Goal: Entertainment & Leisure: Consume media (video, audio)

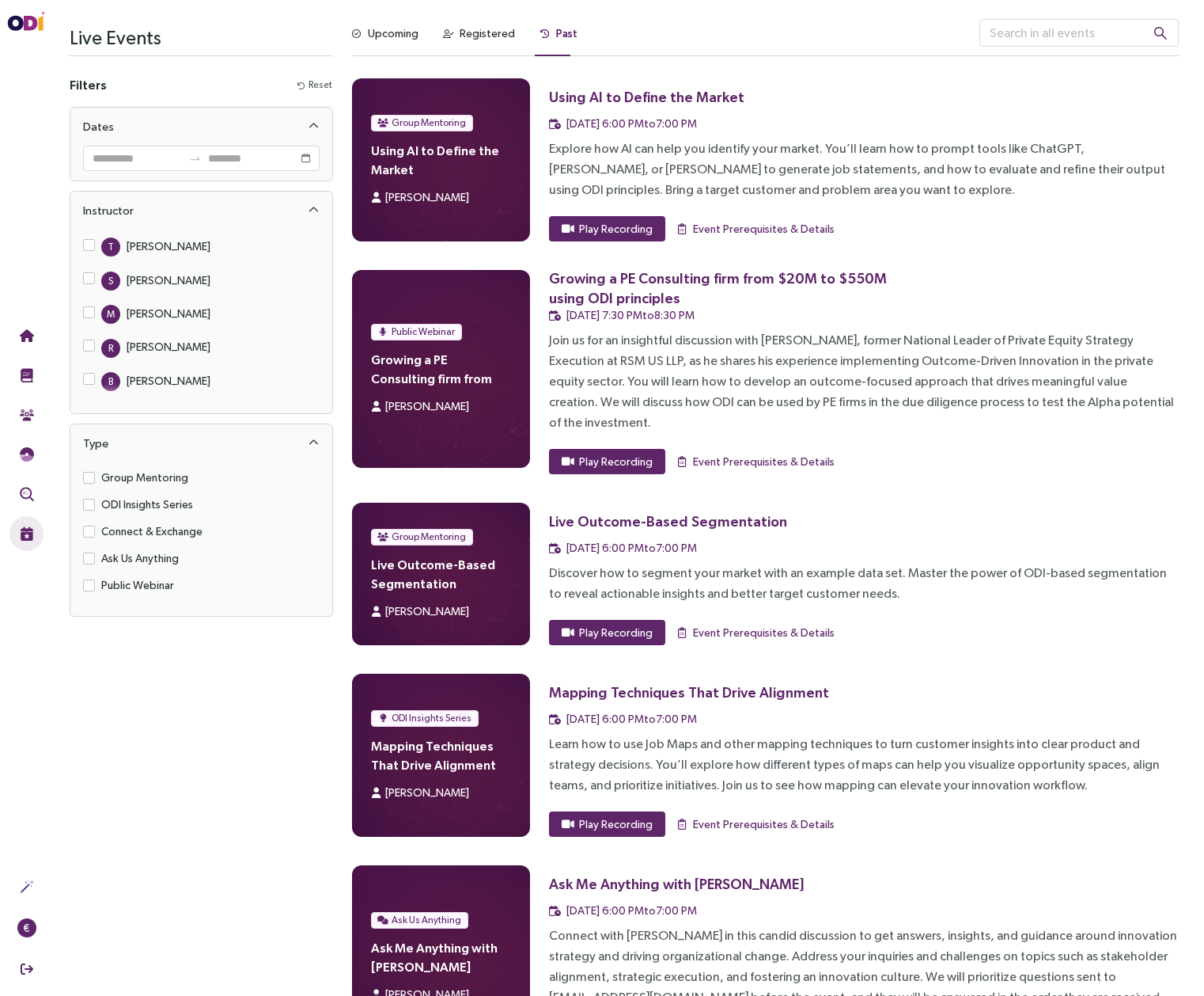
scroll to position [78, 0]
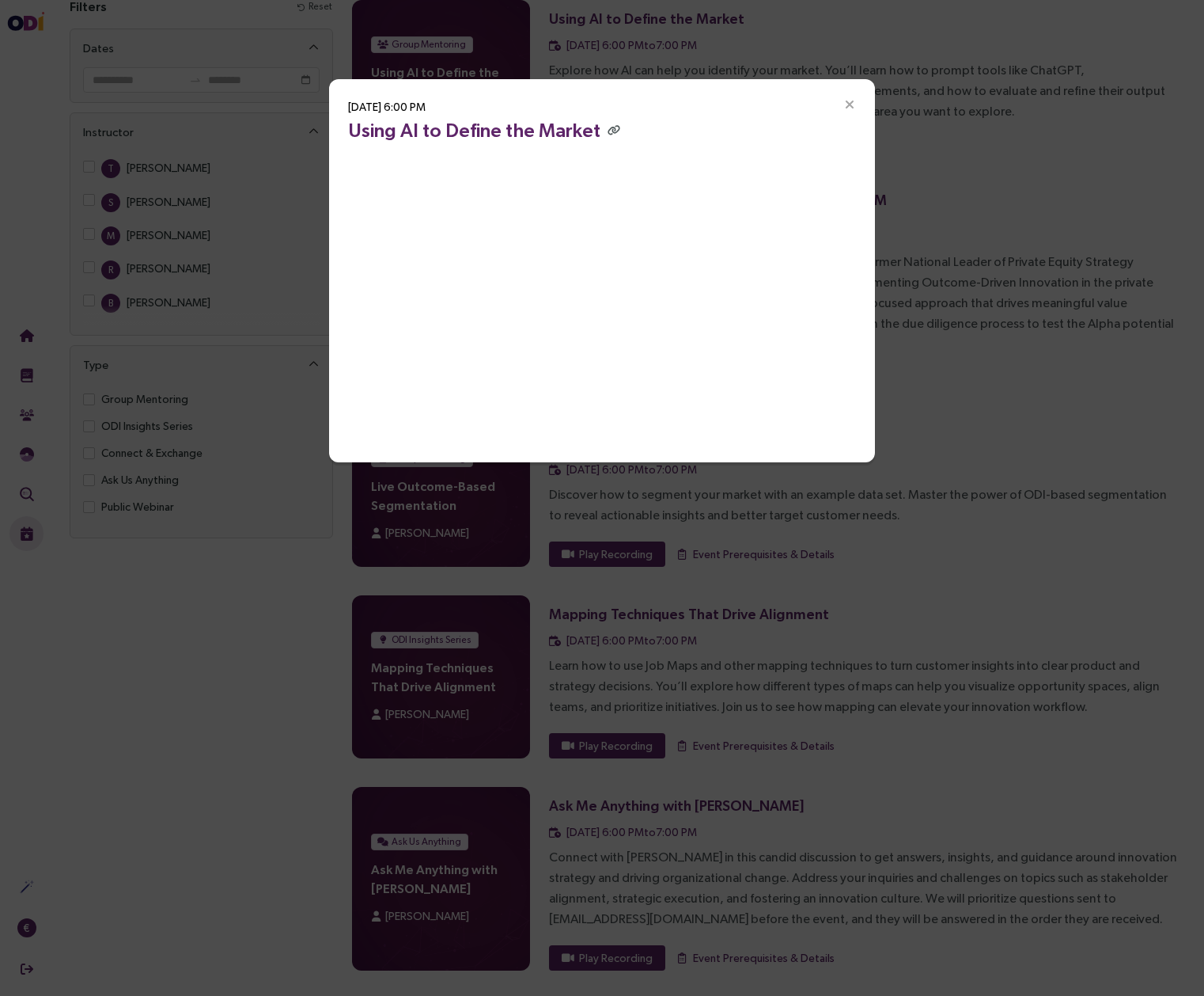
click at [848, 104] on icon "Close" at bounding box center [849, 105] width 14 height 14
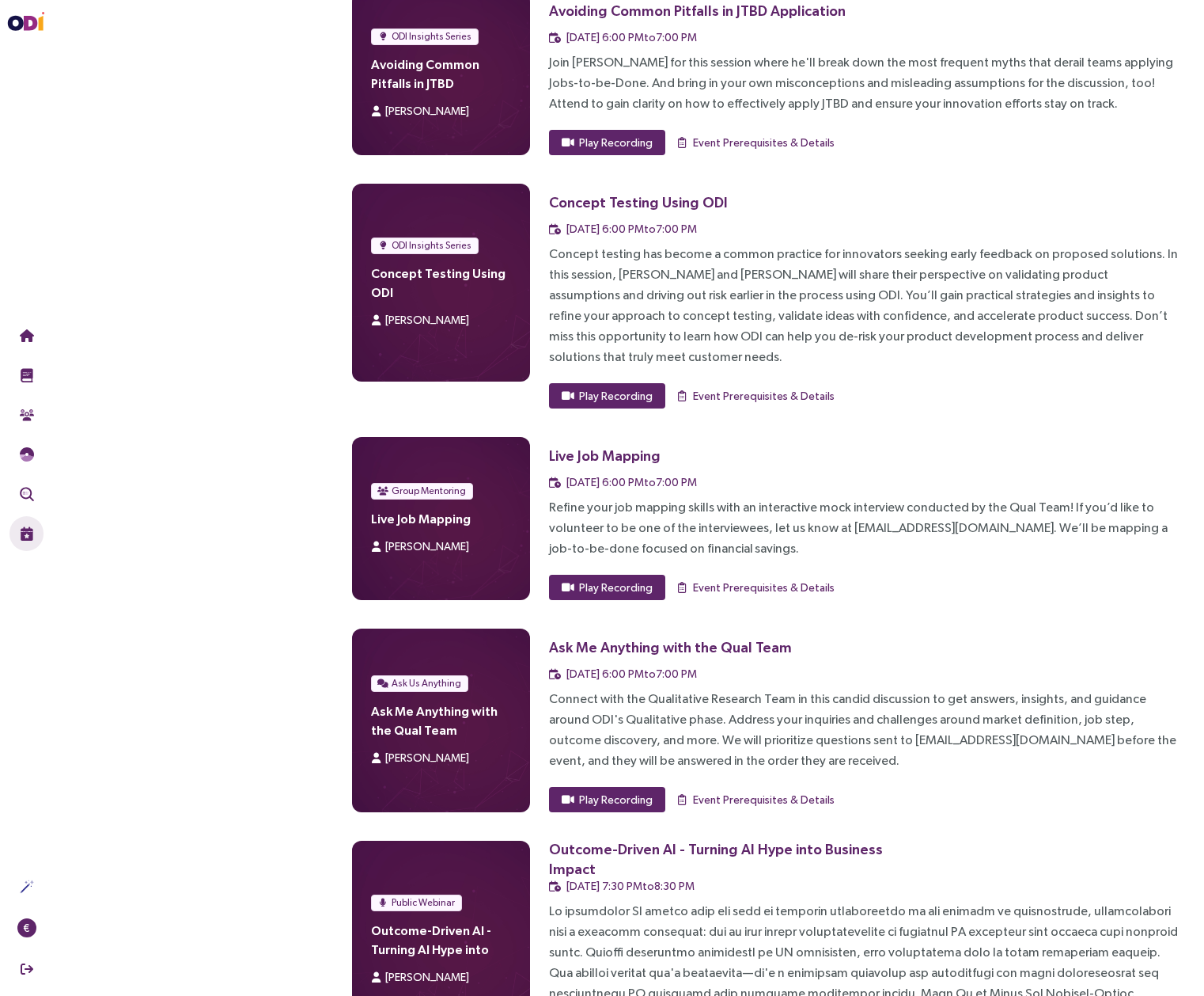
scroll to position [1362, 0]
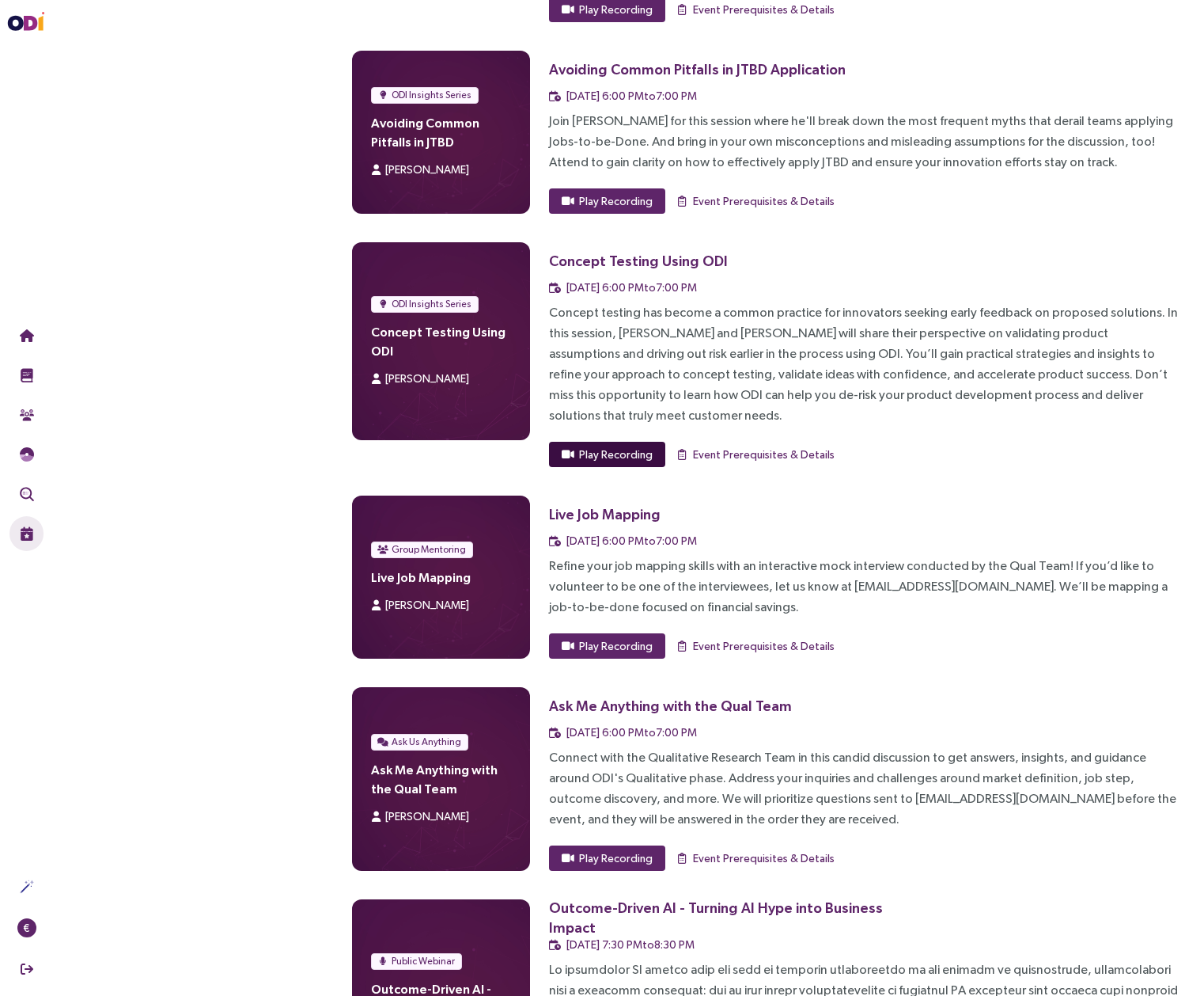
click at [621, 445] on span "Play Recording" at bounding box center [616, 454] width 74 height 18
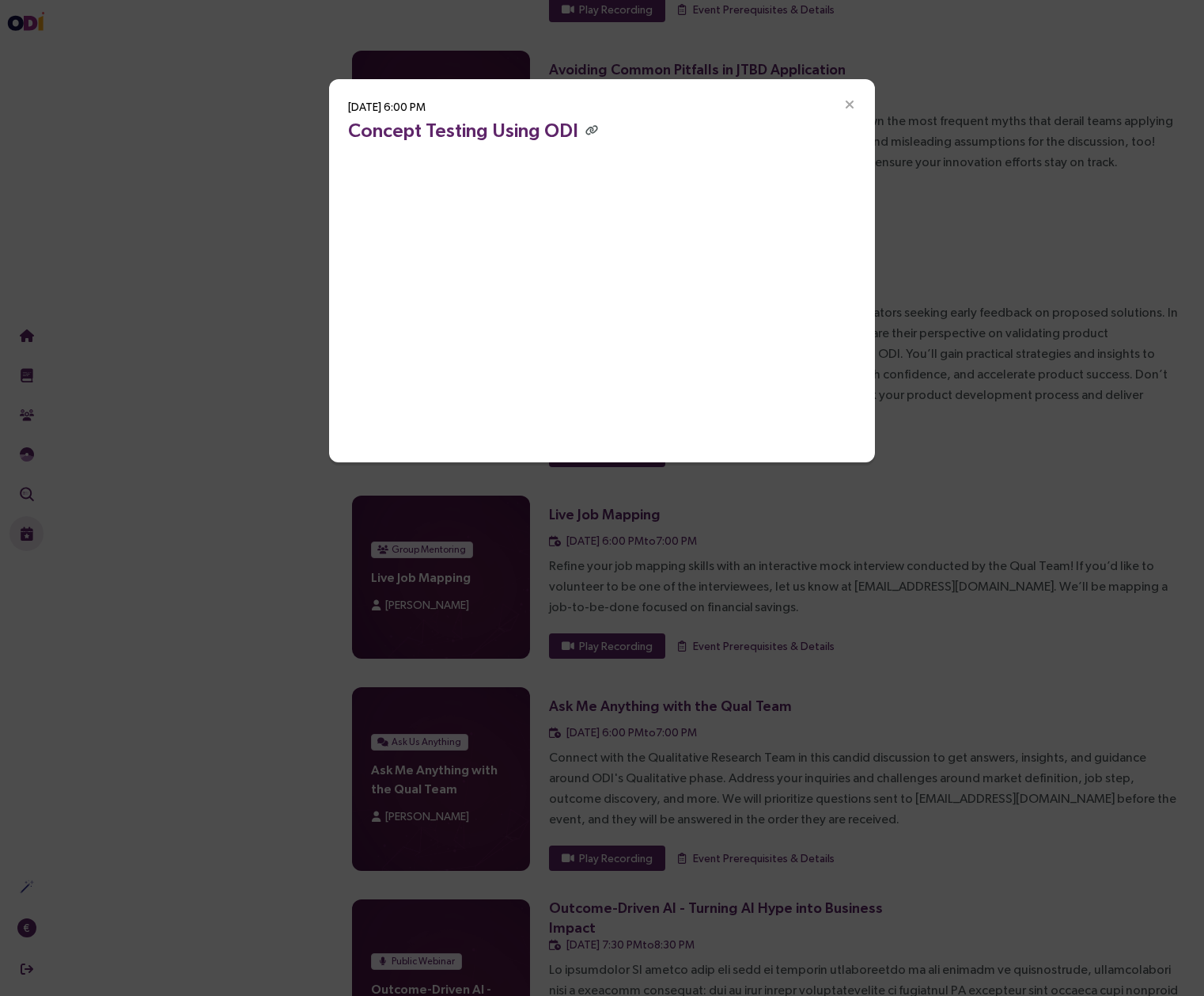
click at [848, 104] on icon "Close" at bounding box center [849, 105] width 14 height 14
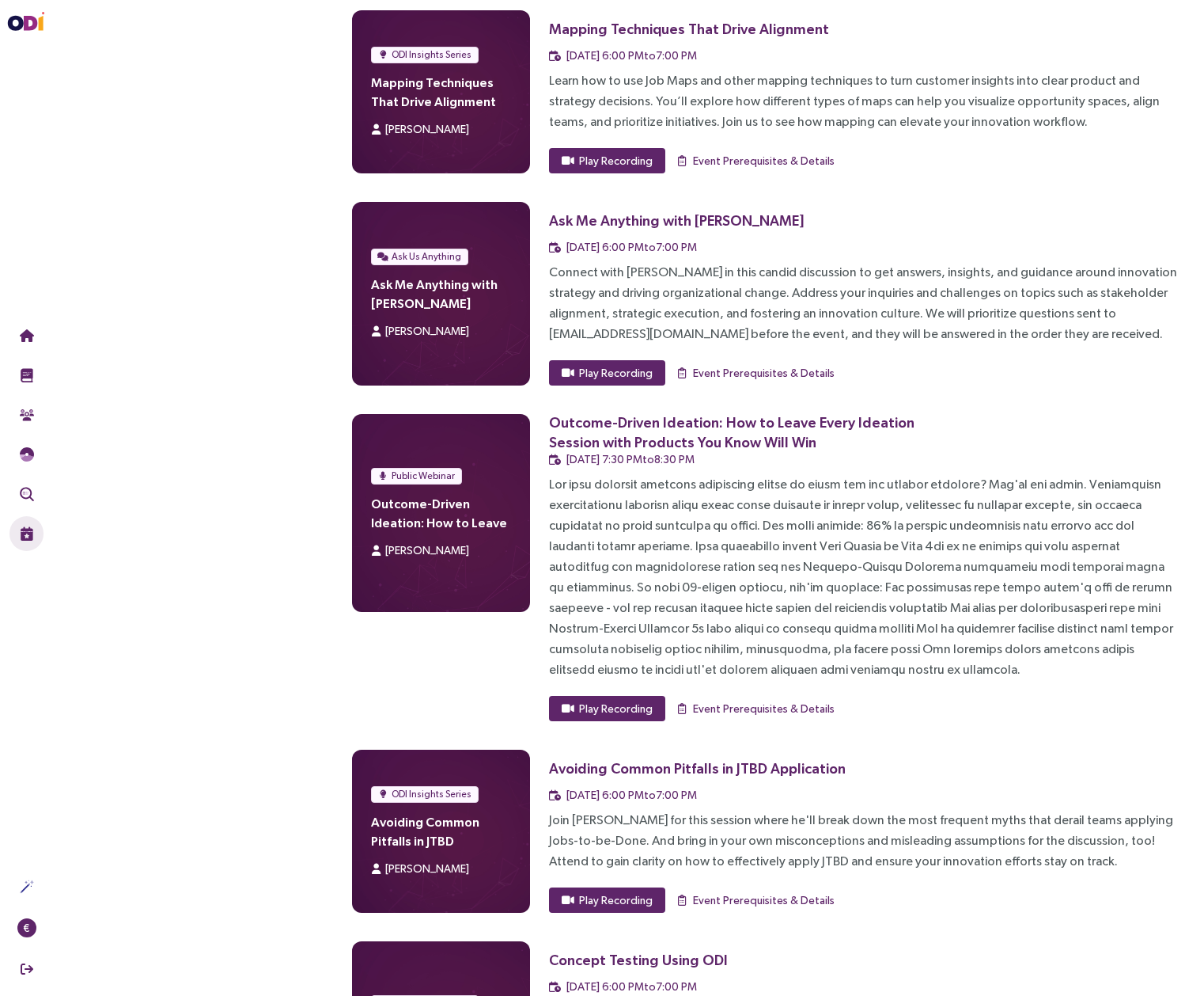
scroll to position [665, 0]
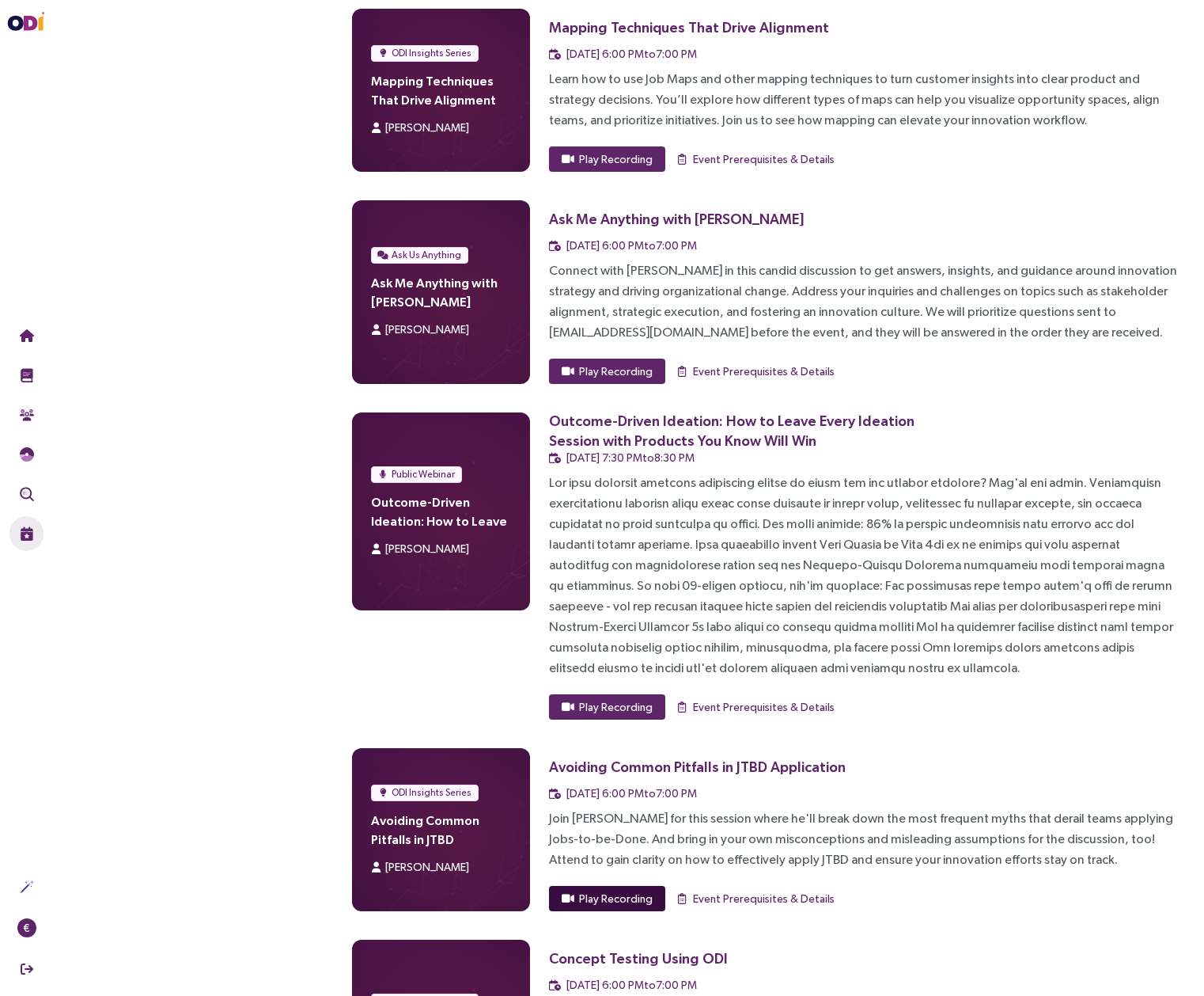
click at [612, 890] on span "Play Recording" at bounding box center [616, 898] width 74 height 18
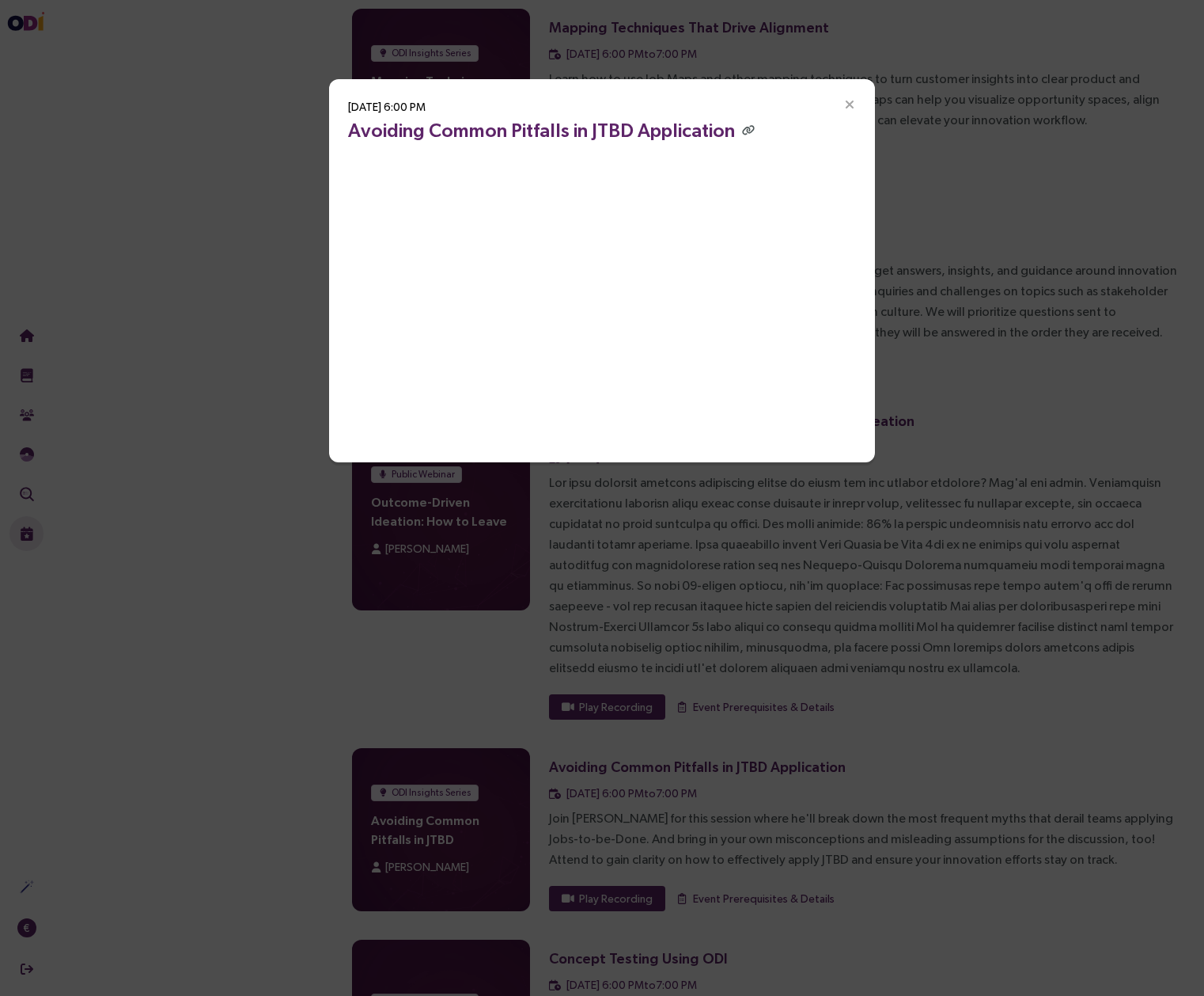
click at [851, 103] on icon "Close" at bounding box center [849, 105] width 14 height 14
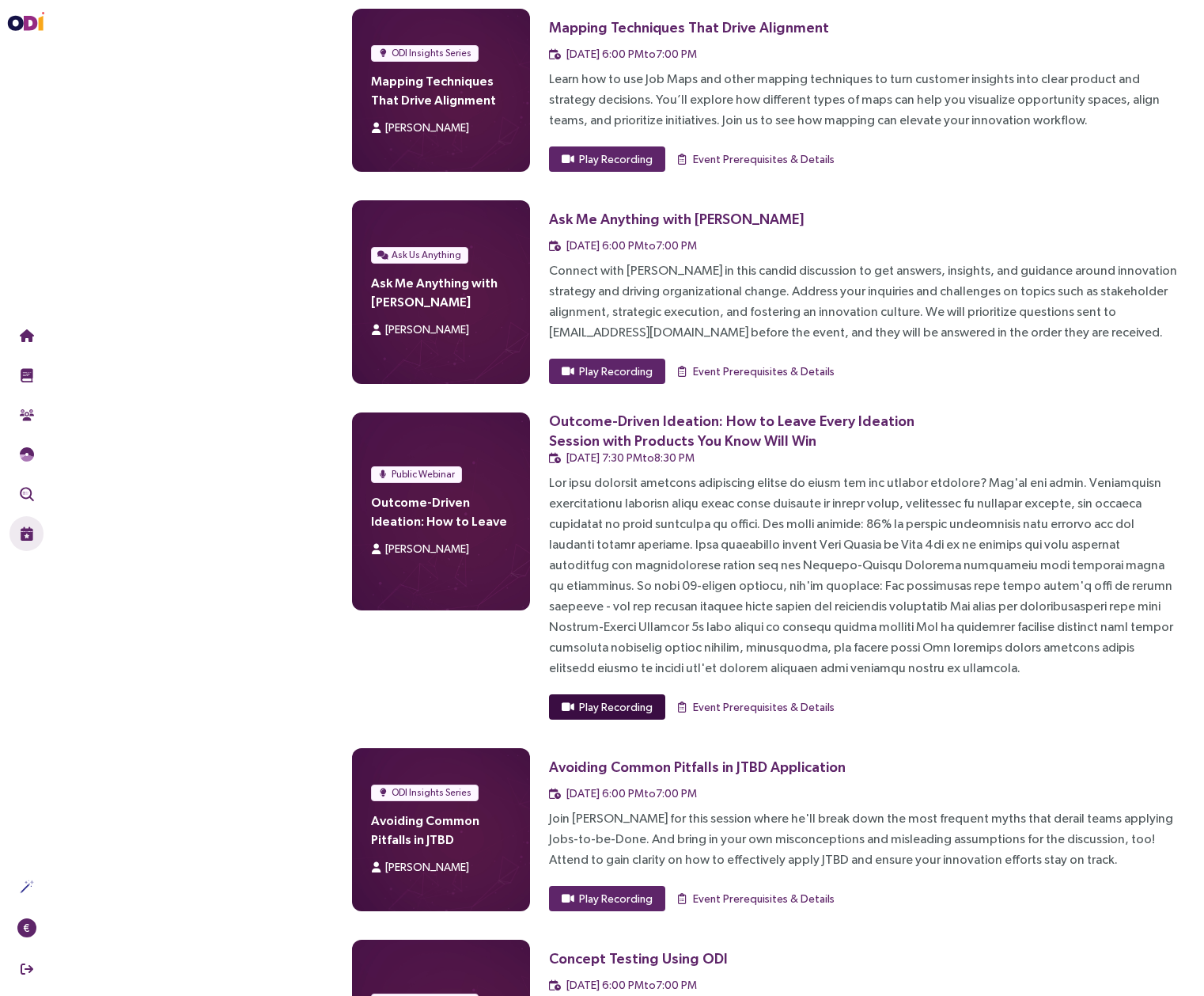
click at [606, 698] on span "Play Recording" at bounding box center [616, 707] width 74 height 18
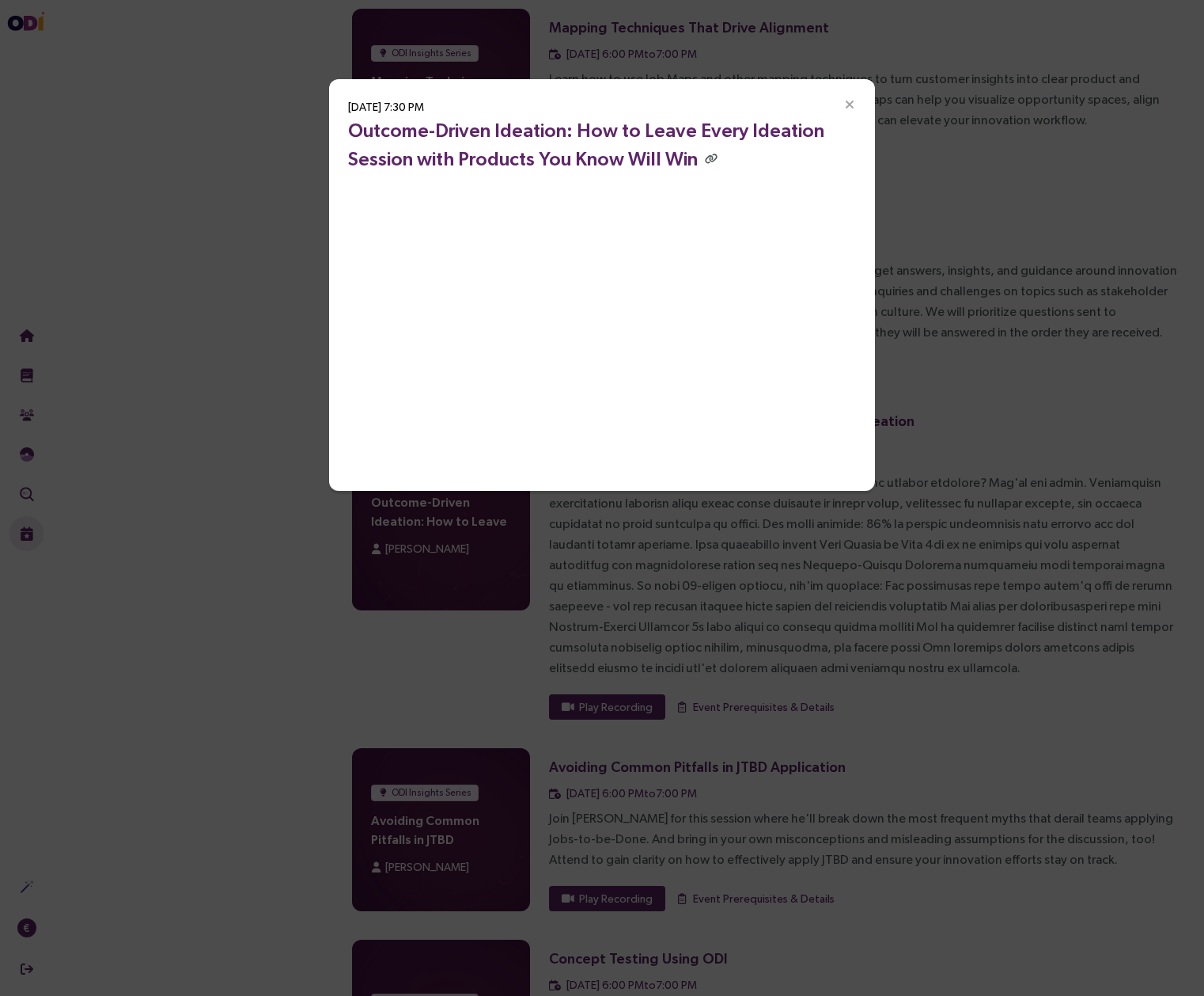
click at [848, 105] on icon "Close" at bounding box center [849, 105] width 14 height 14
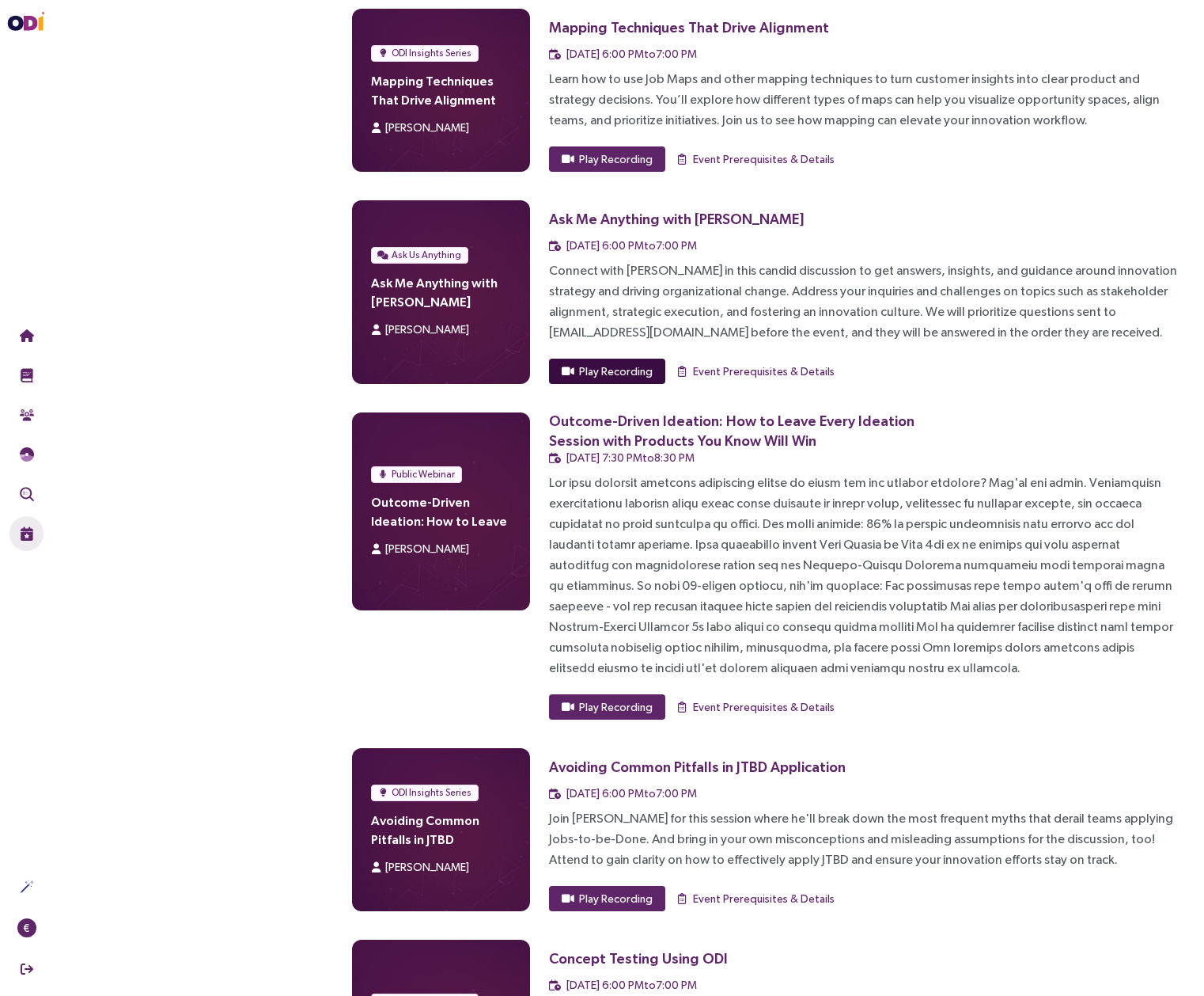
click at [622, 362] on span "Play Recording" at bounding box center [616, 371] width 74 height 18
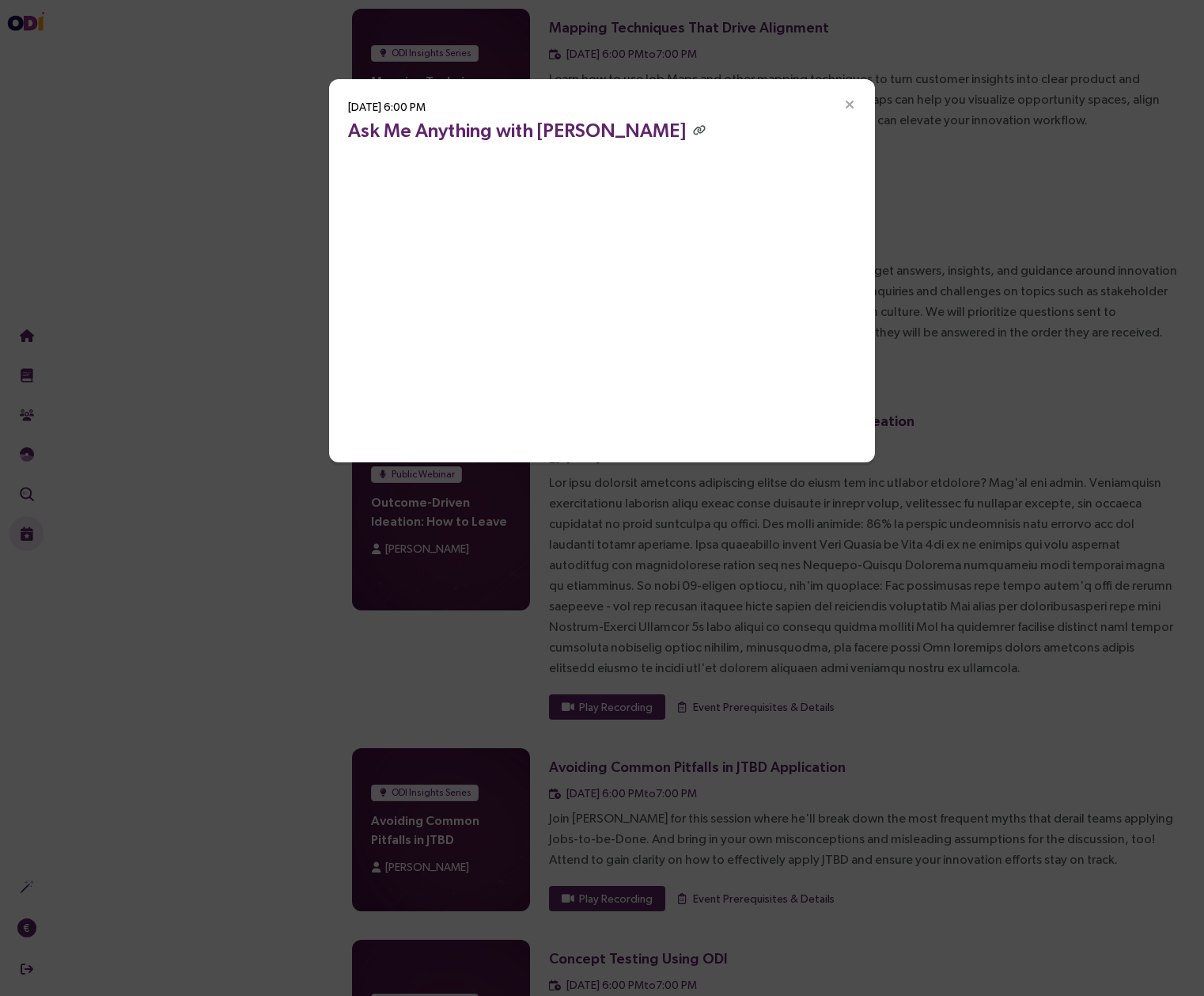
click at [849, 104] on icon "Close" at bounding box center [849, 105] width 14 height 14
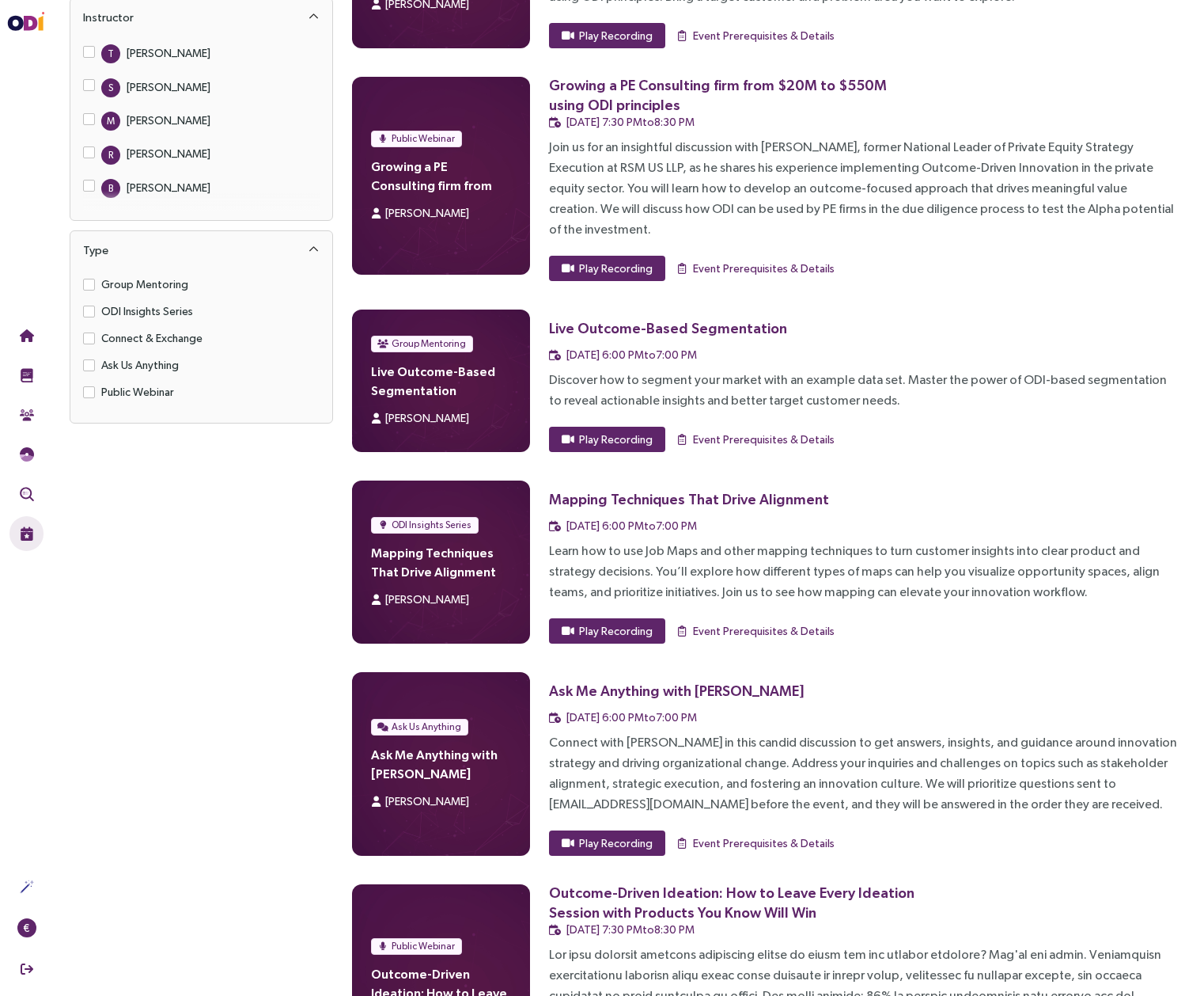
scroll to position [182, 0]
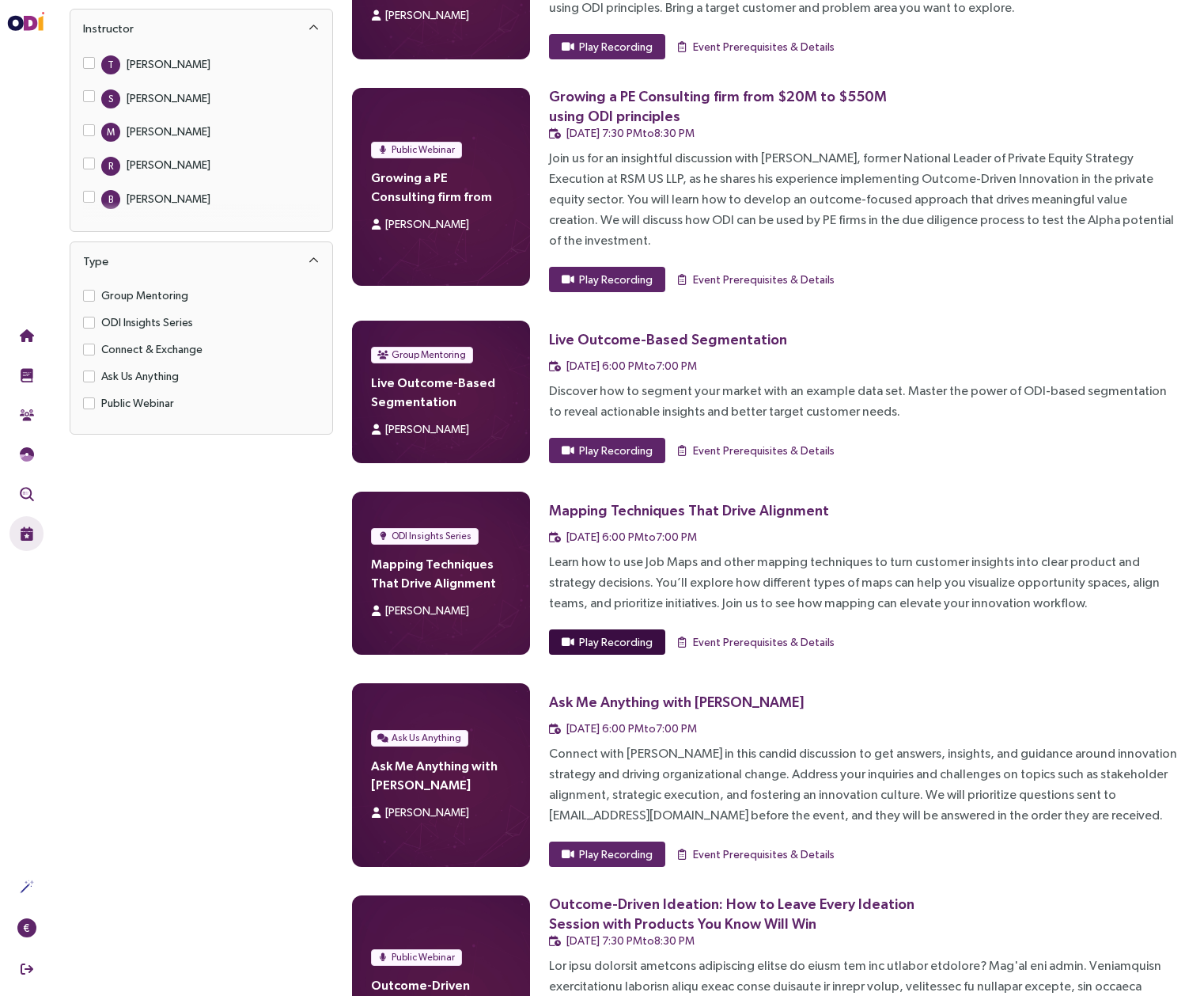
click at [634, 633] on span "Play Recording" at bounding box center [616, 641] width 74 height 18
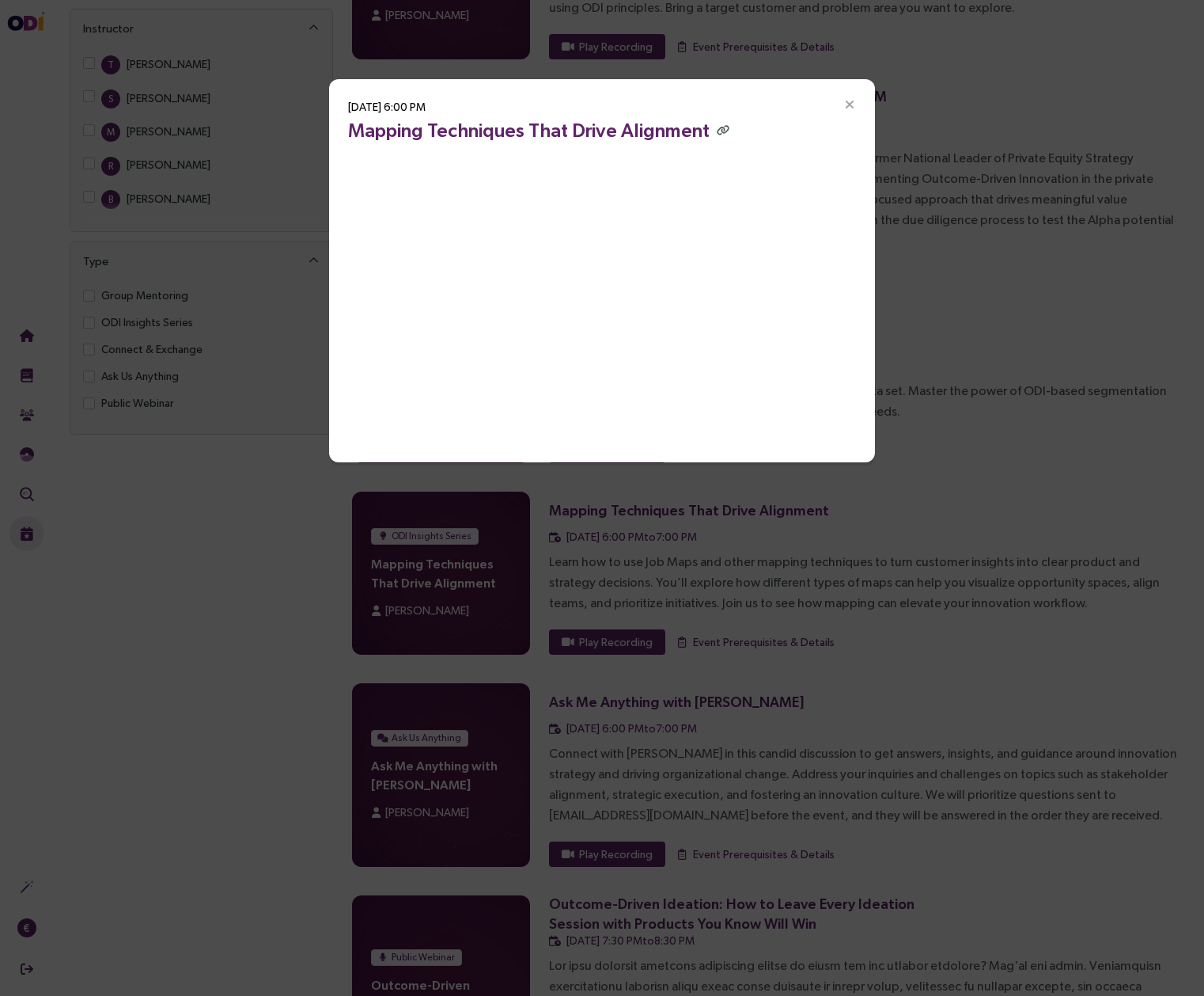
click at [849, 106] on icon "Close" at bounding box center [849, 105] width 14 height 14
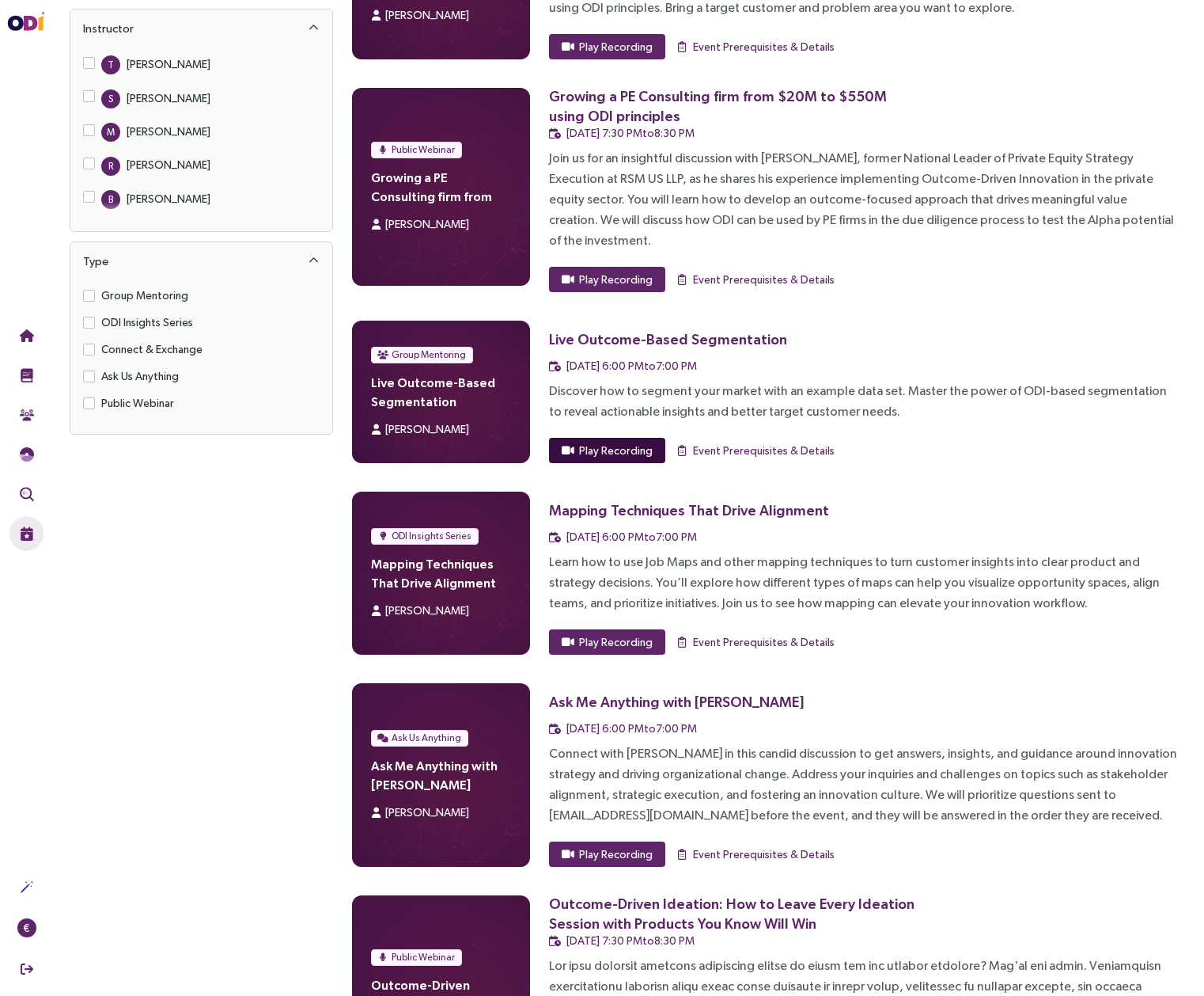
click at [617, 442] on span "Play Recording" at bounding box center [616, 450] width 74 height 18
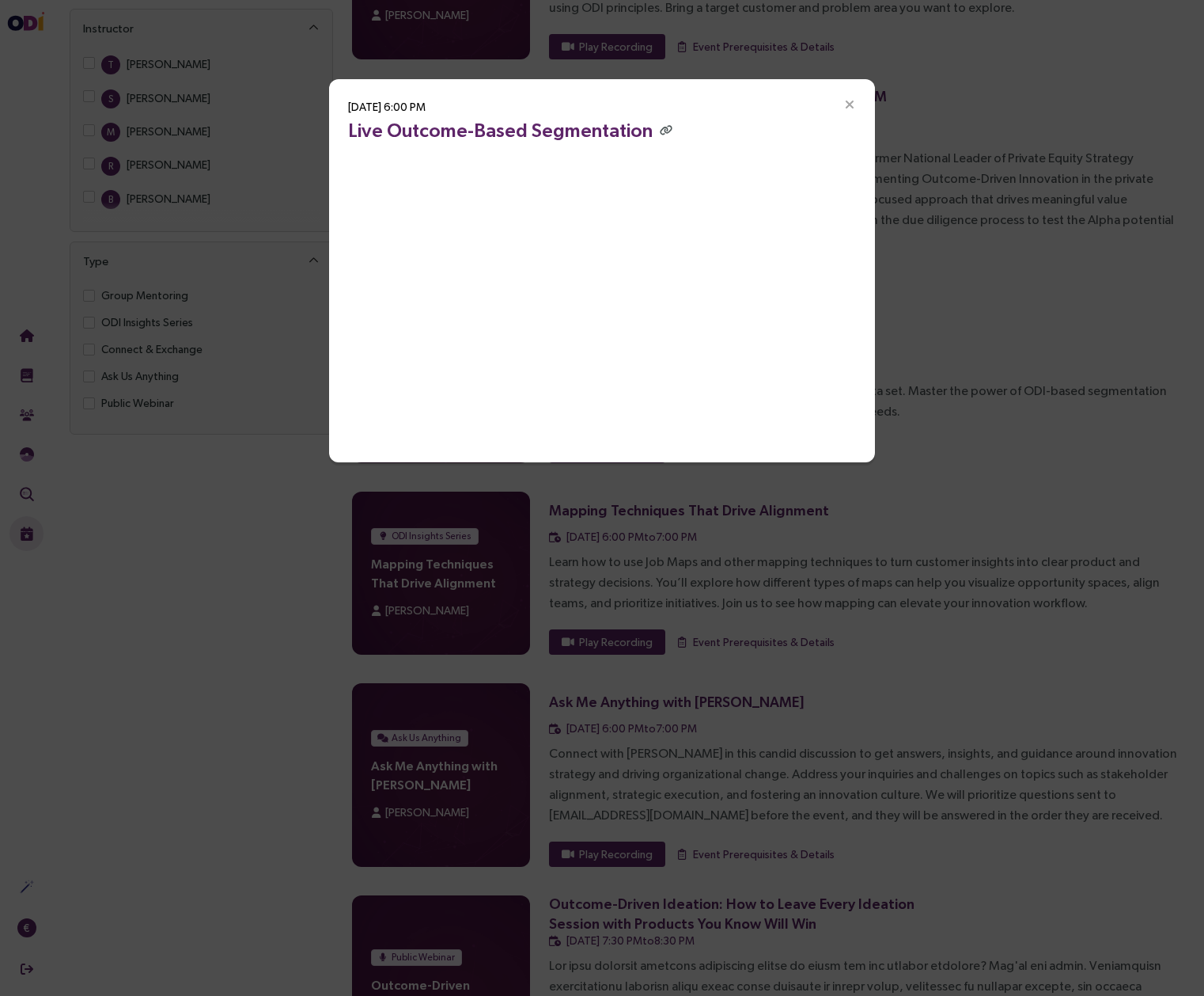
click at [850, 105] on icon "Close" at bounding box center [849, 105] width 14 height 14
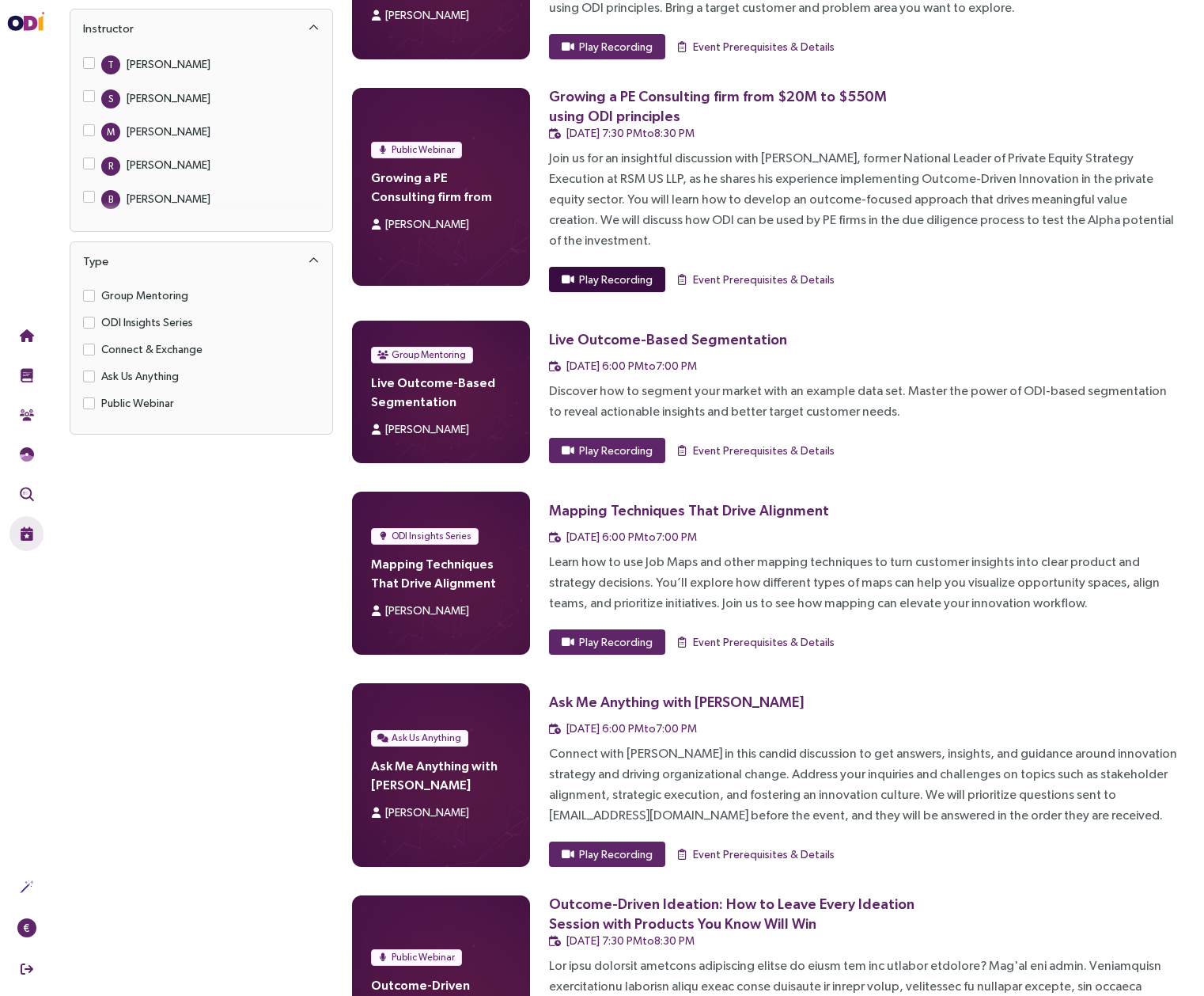
click at [636, 268] on button "Play Recording" at bounding box center [607, 279] width 117 height 25
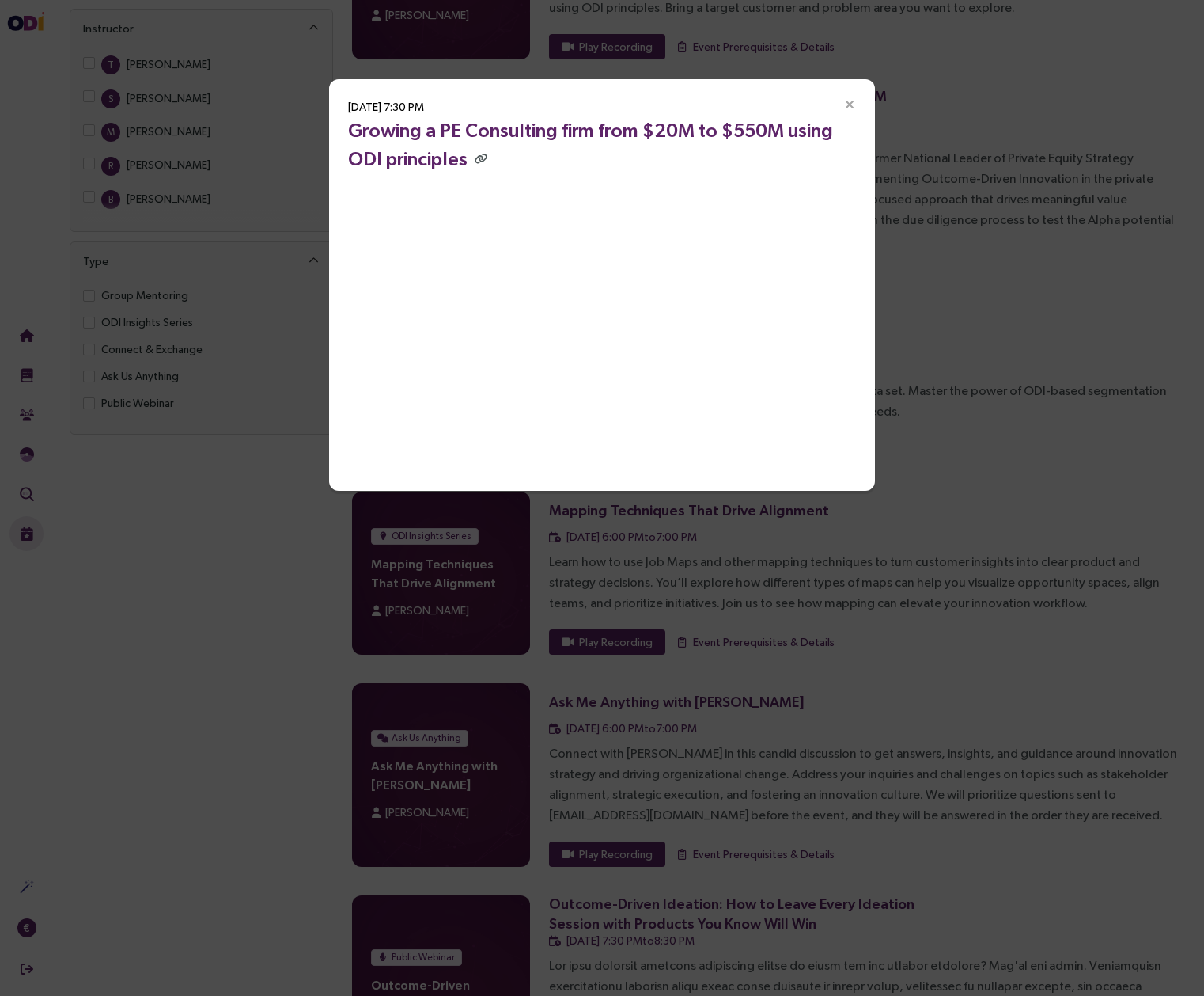
click at [849, 107] on icon "Close" at bounding box center [849, 105] width 14 height 14
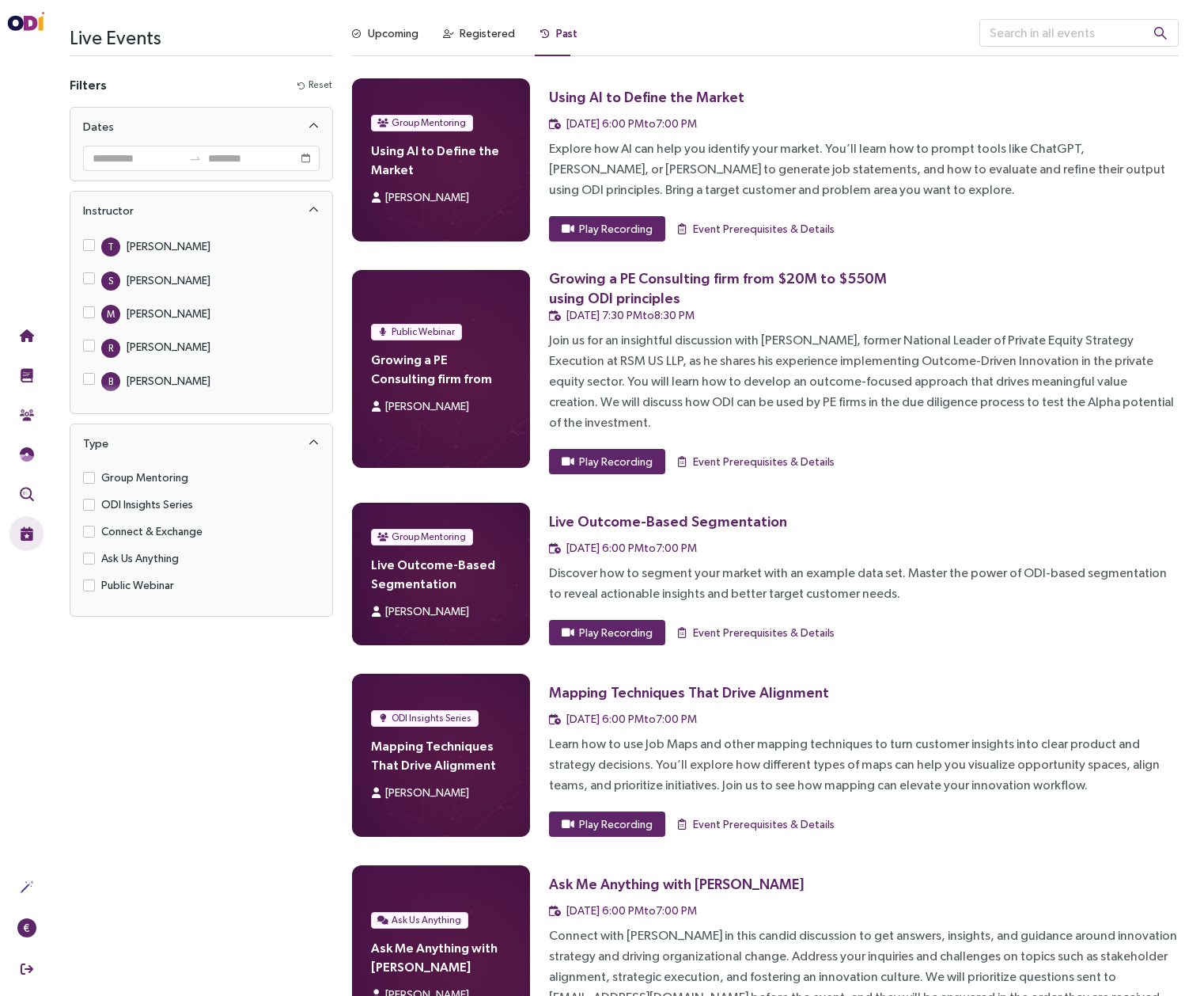
scroll to position [0, 0]
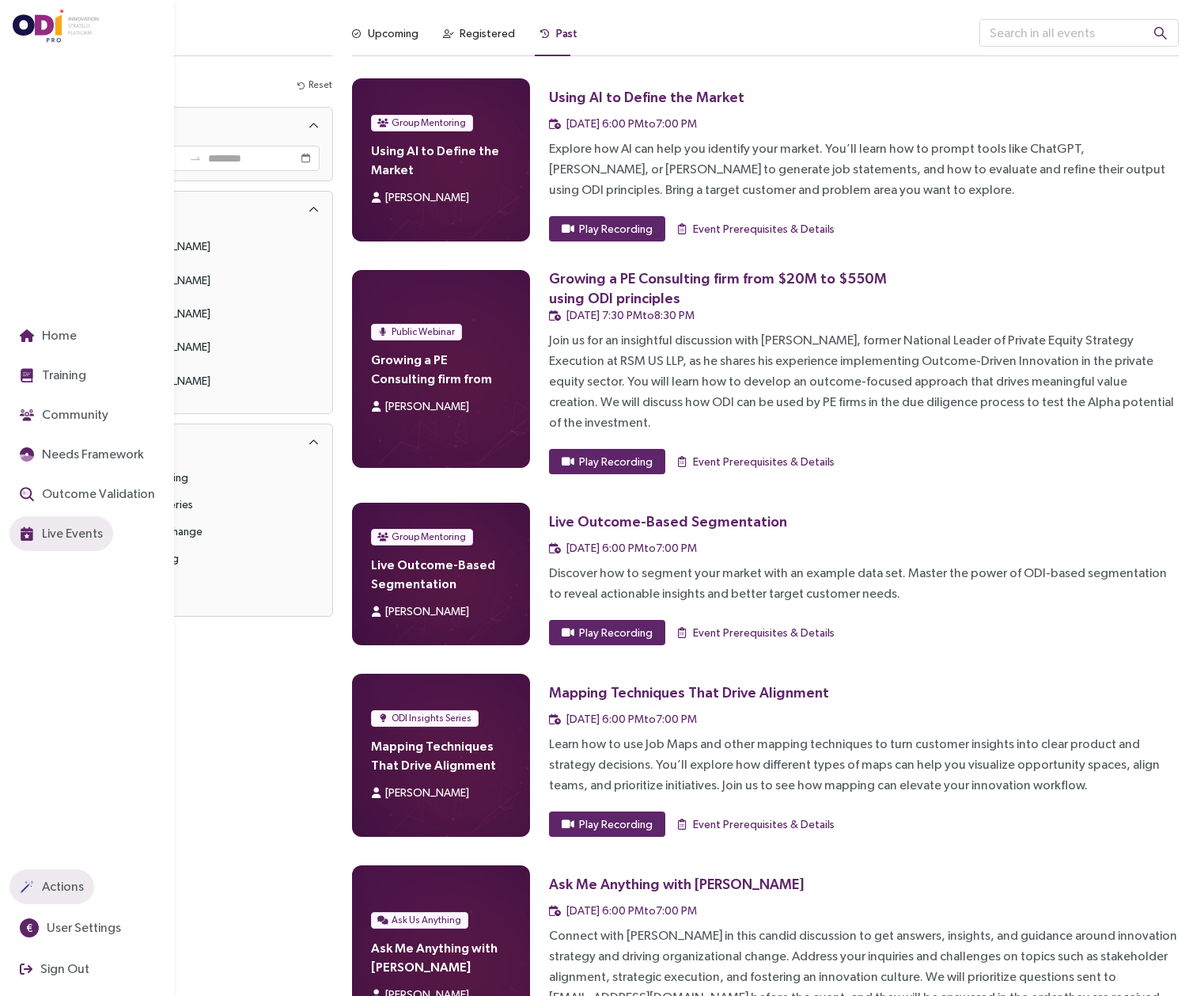
click at [65, 891] on span "Actions" at bounding box center [62, 885] width 45 height 20
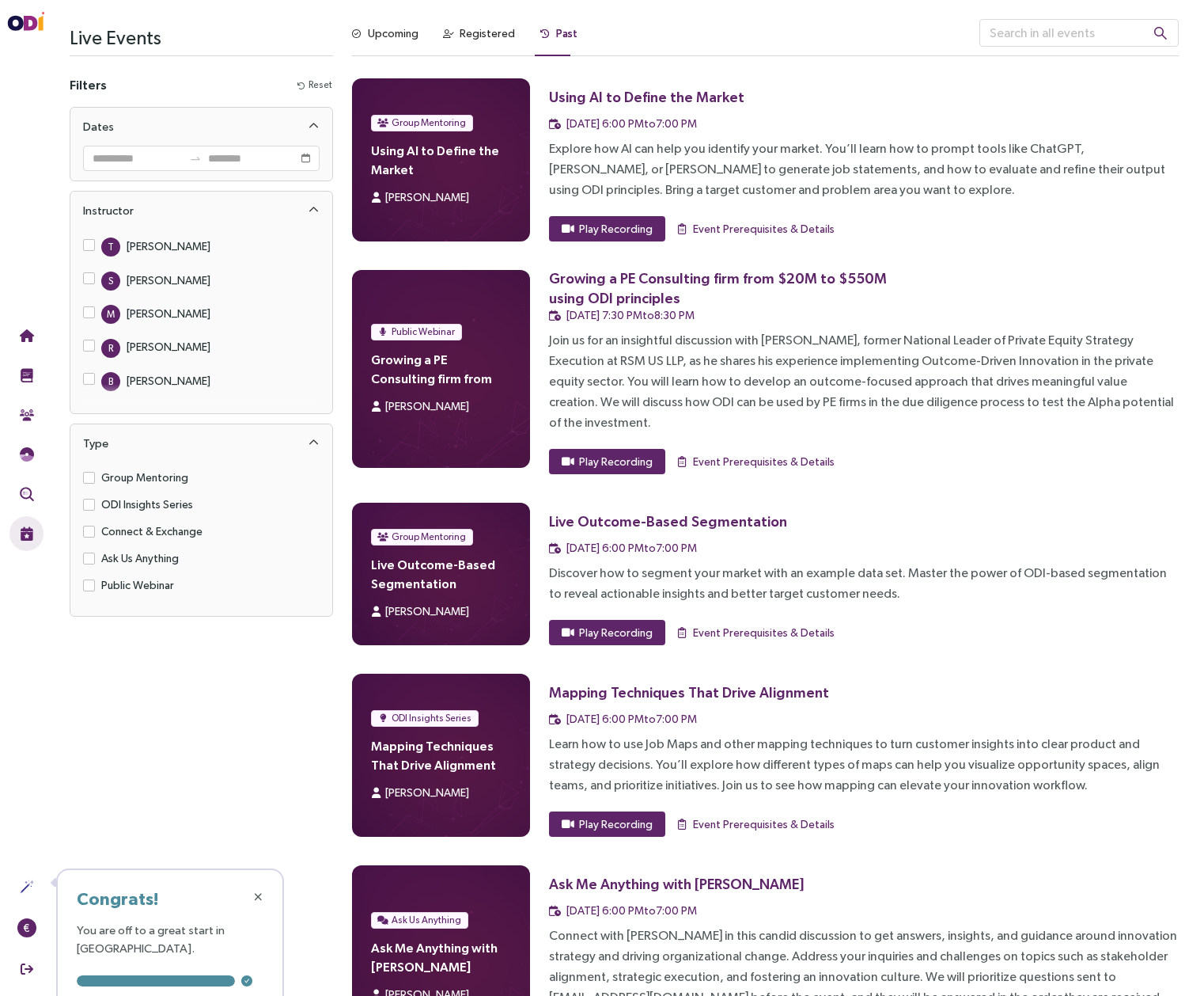
click at [1112, 203] on div "Using AI to Define the Market [DATE] 6:00 PM to 7:00 PM Explore how AI can help…" at bounding box center [863, 160] width 630 height 163
click at [377, 42] on div "Upcoming" at bounding box center [385, 37] width 66 height 37
